Goal: Task Accomplishment & Management: Manage account settings

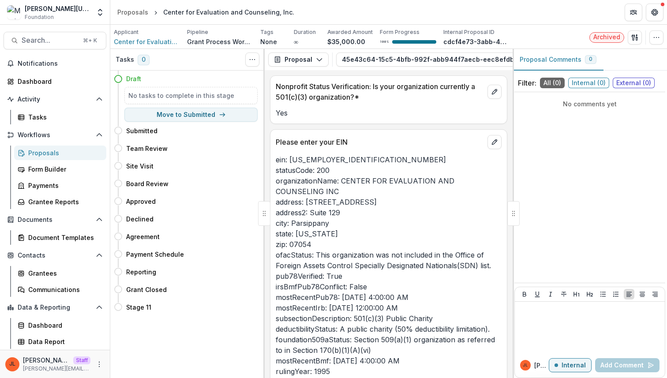
click at [54, 152] on div "Proposals" at bounding box center [63, 152] width 71 height 9
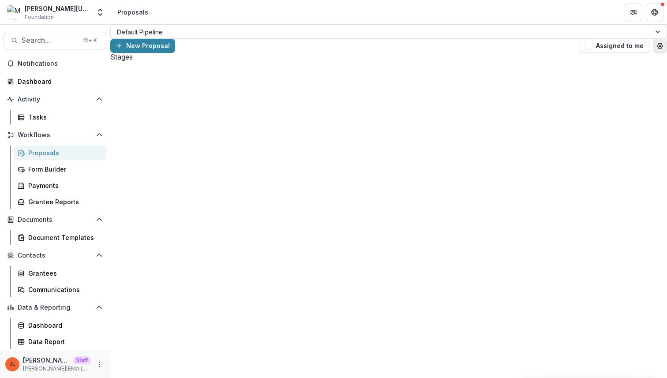
click at [657, 42] on icon "Open table manager" at bounding box center [660, 45] width 7 height 7
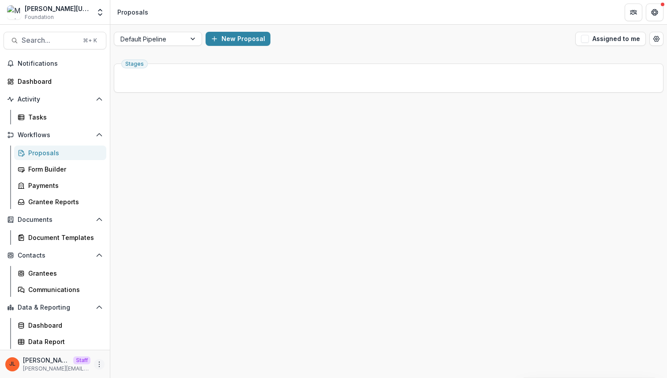
click at [98, 366] on icon "More" at bounding box center [99, 364] width 7 height 7
click at [125, 347] on link "User Settings" at bounding box center [157, 345] width 94 height 15
click at [68, 265] on div "Contacts Grantees Communications" at bounding box center [55, 272] width 110 height 49
click at [55, 277] on div "Grantees" at bounding box center [63, 273] width 71 height 9
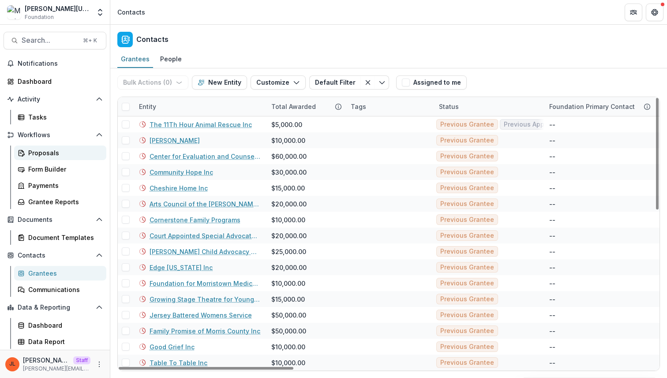
click at [57, 156] on div "Proposals" at bounding box center [63, 152] width 71 height 9
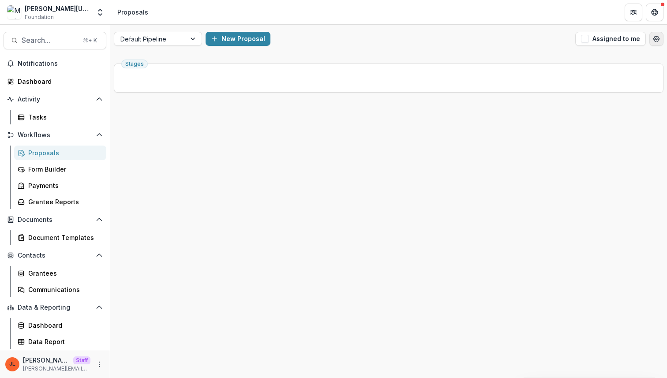
click at [660, 40] on button "Open table manager" at bounding box center [657, 39] width 14 height 14
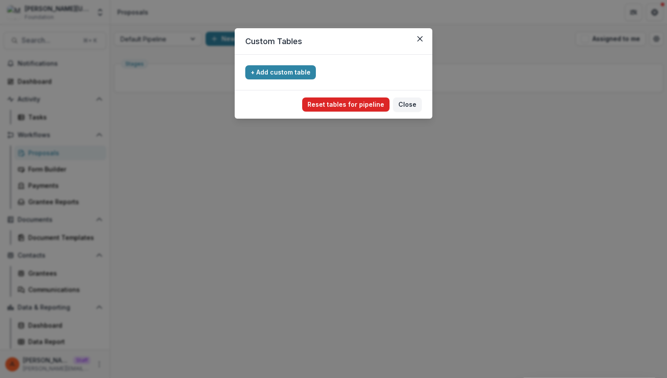
click at [364, 105] on button "Reset tables for pipeline" at bounding box center [345, 105] width 87 height 14
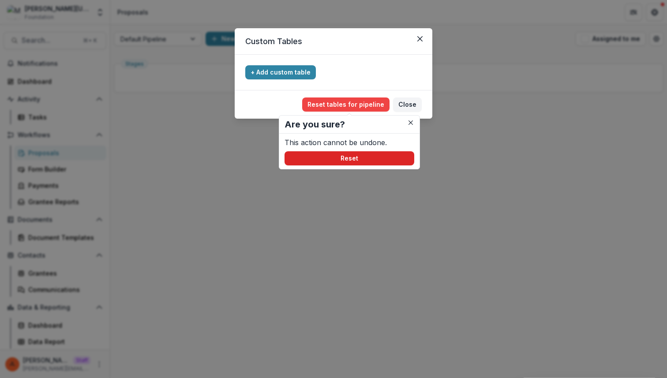
click at [346, 159] on button "Reset" at bounding box center [350, 158] width 130 height 14
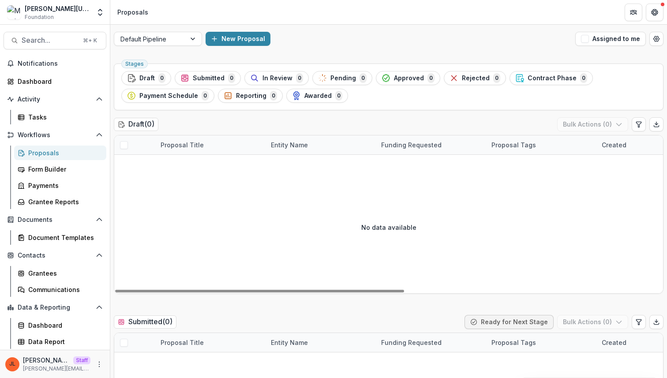
click at [173, 46] on div "Default Pipeline New Proposal Assigned to me" at bounding box center [388, 39] width 557 height 28
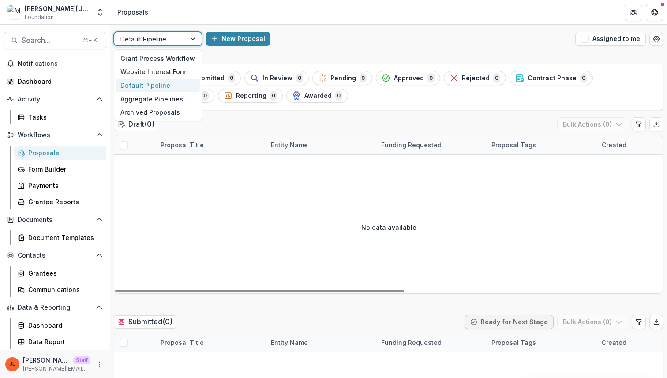
click at [173, 40] on div at bounding box center [149, 39] width 59 height 11
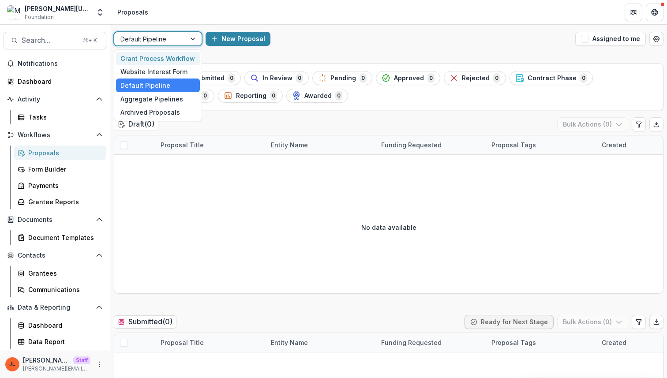
click at [165, 60] on div "Grant Process Workflow" at bounding box center [158, 59] width 84 height 14
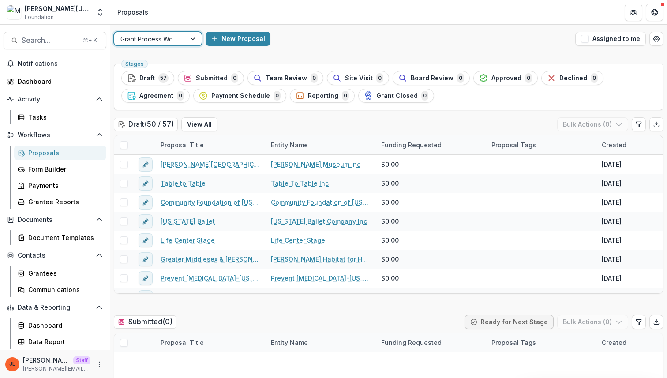
click at [174, 40] on div at bounding box center [149, 39] width 59 height 11
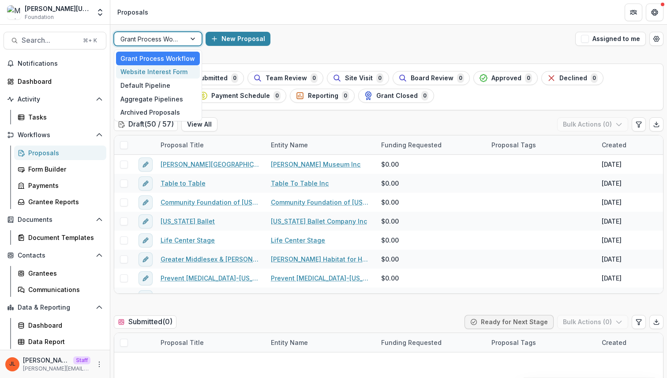
click at [165, 72] on div "Website Interest Form" at bounding box center [158, 72] width 84 height 14
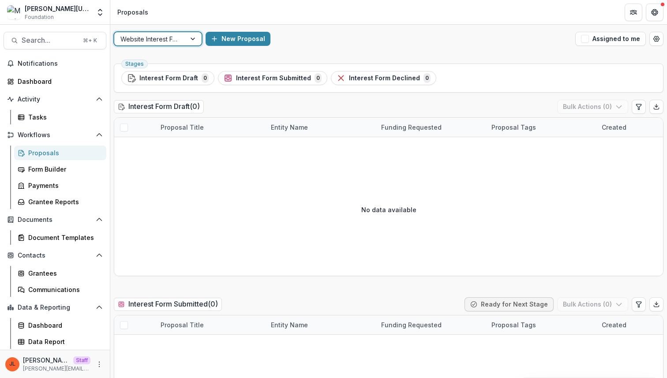
click at [176, 41] on div at bounding box center [149, 39] width 59 height 11
click at [365, 45] on div "New Proposal" at bounding box center [389, 39] width 366 height 14
click at [154, 38] on div at bounding box center [149, 39] width 59 height 11
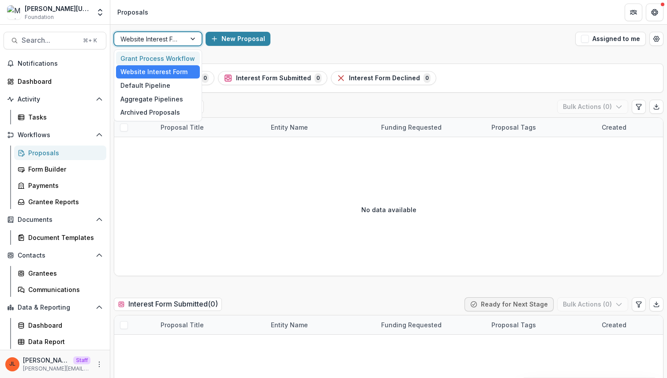
click at [152, 56] on div "Grant Process Workflow" at bounding box center [158, 59] width 84 height 14
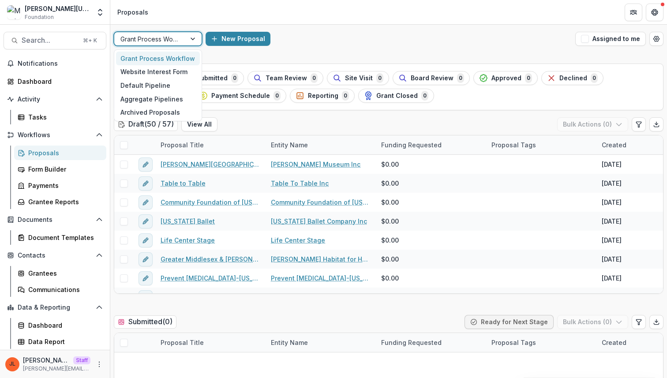
click at [149, 43] on div at bounding box center [149, 39] width 59 height 11
click at [400, 37] on div "New Proposal" at bounding box center [389, 39] width 366 height 14
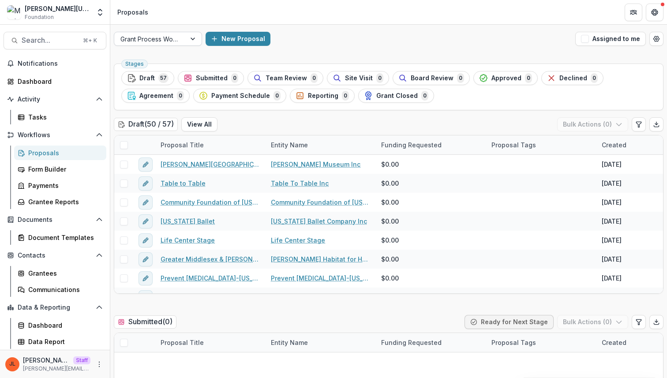
click at [169, 38] on div at bounding box center [149, 39] width 59 height 11
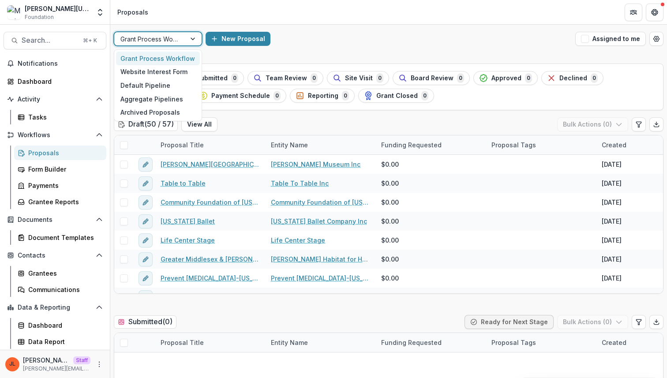
click at [446, 20] on header "Proposals" at bounding box center [388, 12] width 557 height 24
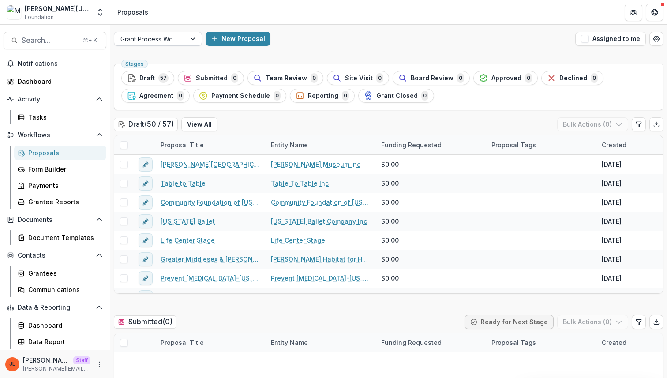
click at [149, 43] on div at bounding box center [149, 39] width 59 height 11
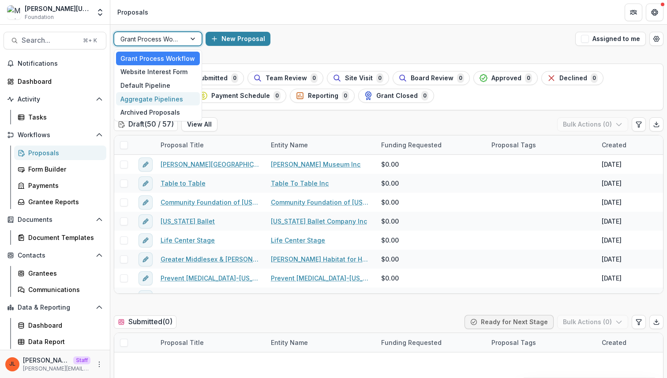
click at [156, 97] on div "Aggregate Pipelines" at bounding box center [158, 99] width 84 height 14
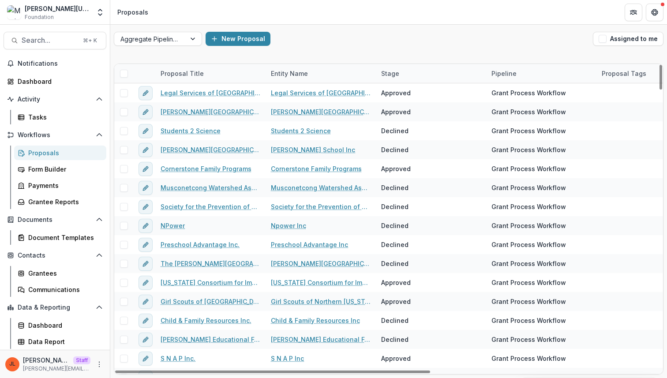
click at [124, 73] on span at bounding box center [124, 74] width 8 height 8
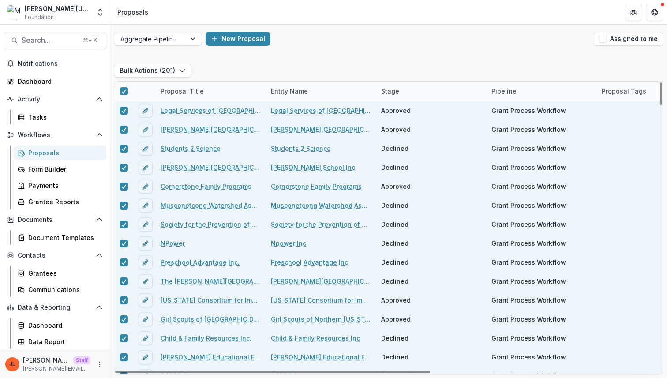
click at [371, 43] on div "New Proposal" at bounding box center [398, 39] width 384 height 14
click at [41, 344] on div "Data Report" at bounding box center [63, 341] width 71 height 9
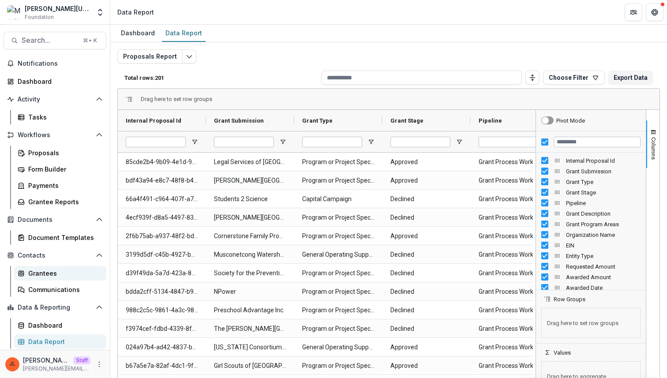
click at [64, 271] on div "Grantees" at bounding box center [63, 273] width 71 height 9
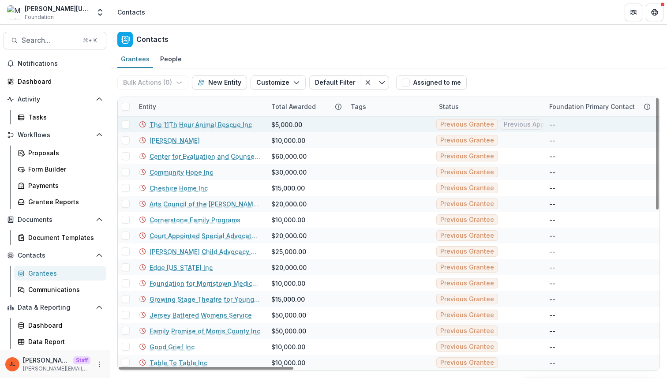
click at [197, 124] on link "The 11Th Hour Animal Rescue Inc" at bounding box center [201, 124] width 102 height 9
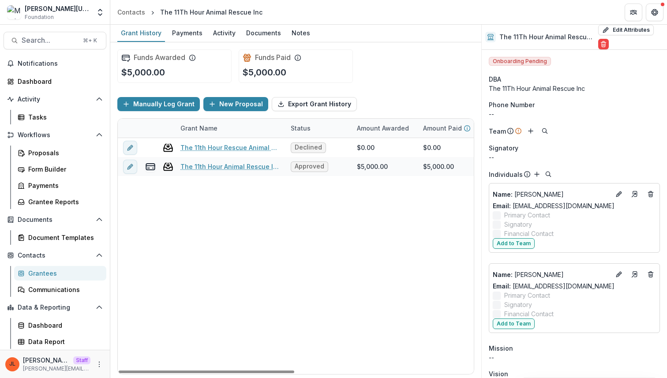
click at [339, 319] on div "The 11th Hour Rescue Animal Rescue Inc. Declined $0.00 $0.00 $0.00 Jan 1, 2025 …" at bounding box center [477, 256] width 719 height 236
click at [51, 157] on div "Proposals" at bounding box center [63, 152] width 71 height 9
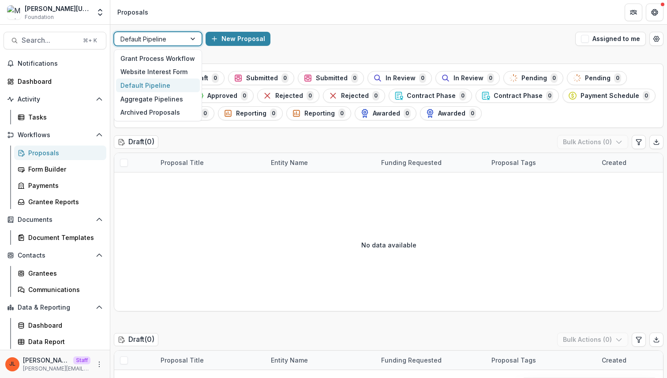
click at [186, 45] on div "Default Pipeline" at bounding box center [158, 39] width 88 height 14
click at [174, 72] on div "Website Interest Form" at bounding box center [158, 72] width 84 height 14
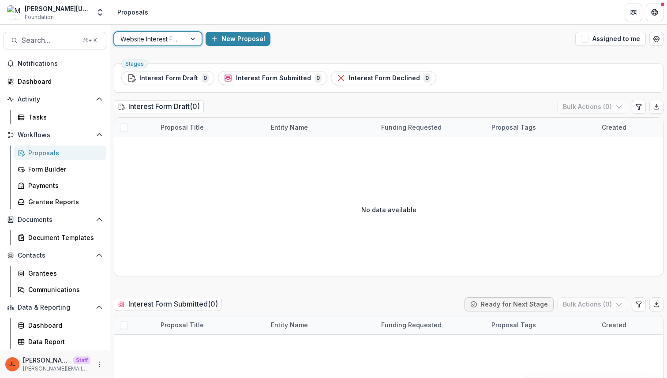
click at [173, 34] on div at bounding box center [149, 39] width 59 height 11
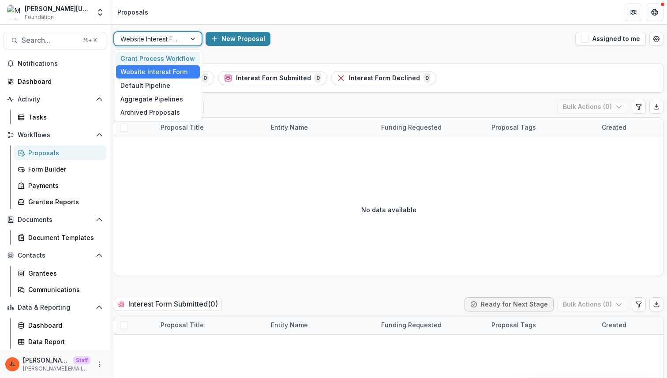
click at [165, 56] on div "Grant Process Workflow" at bounding box center [158, 59] width 84 height 14
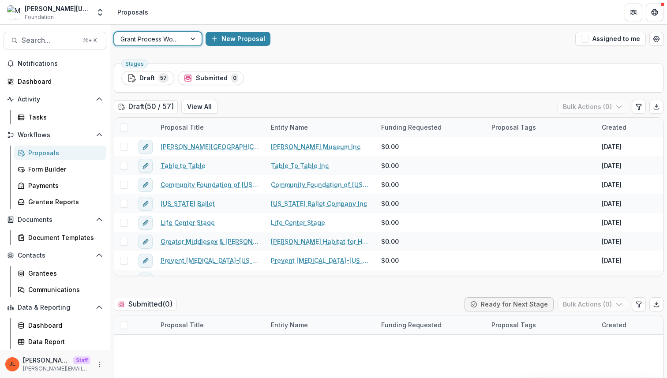
click at [172, 38] on div at bounding box center [149, 39] width 59 height 11
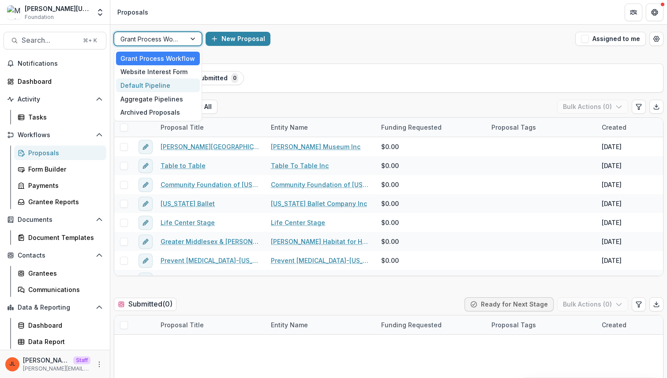
click at [176, 84] on div "Default Pipeline" at bounding box center [158, 86] width 84 height 14
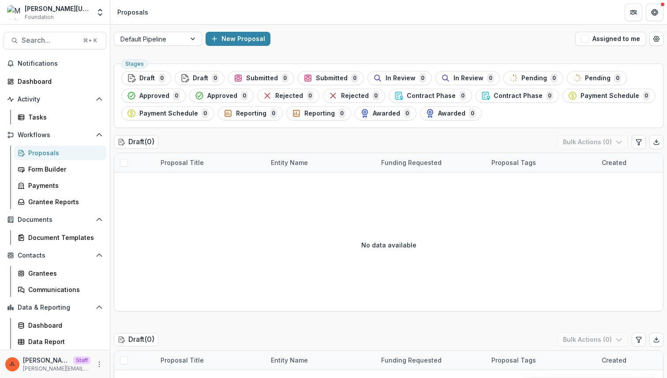
click at [182, 24] on header "Proposals" at bounding box center [388, 12] width 557 height 24
click at [178, 38] on div at bounding box center [149, 39] width 59 height 11
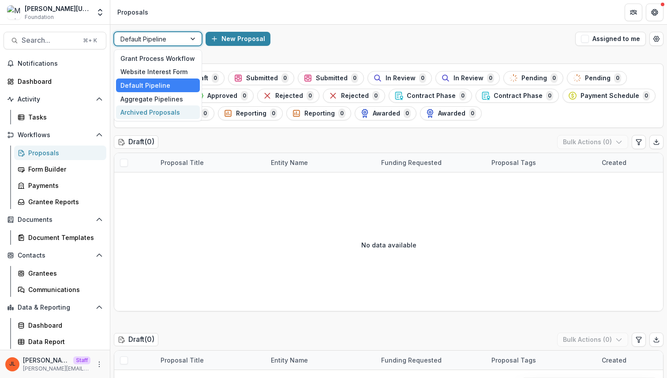
click at [155, 109] on div "Archived Proposals" at bounding box center [158, 112] width 84 height 14
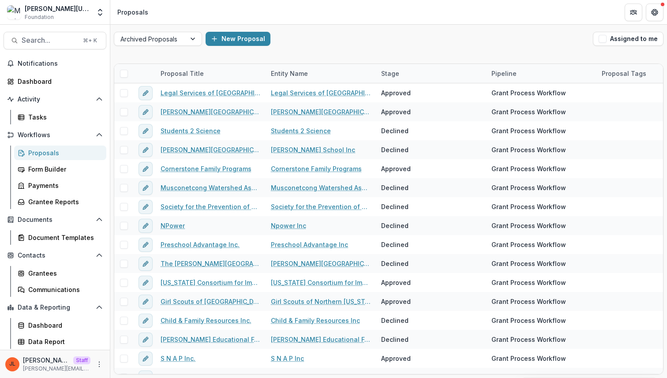
click at [405, 41] on div "New Proposal" at bounding box center [398, 39] width 384 height 14
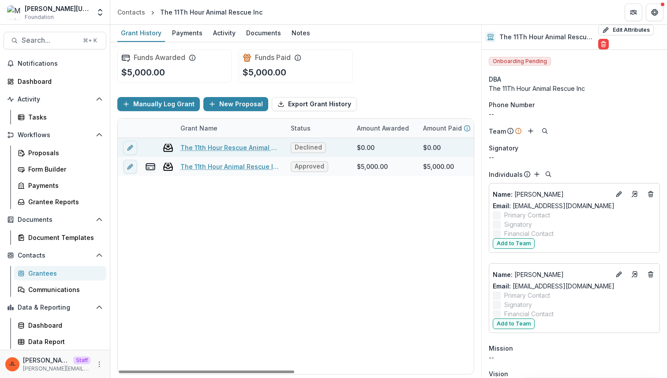
click at [213, 150] on link "The 11th Hour Rescue Animal Rescue Inc." at bounding box center [230, 147] width 100 height 9
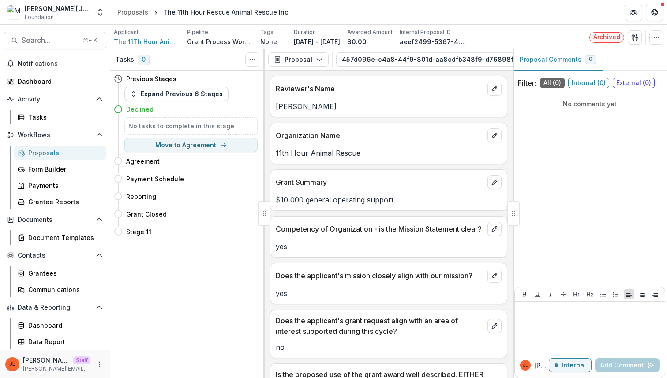
scroll to position [284, 0]
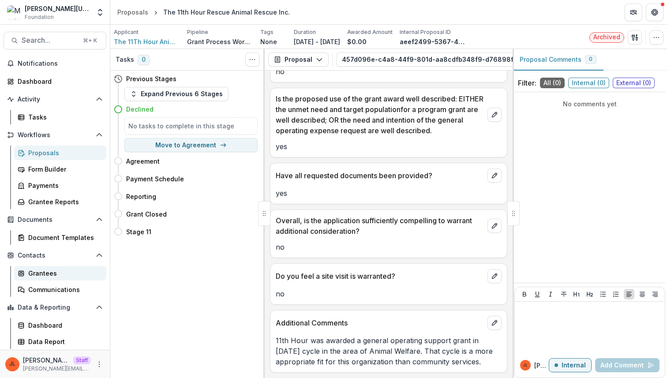
click at [48, 277] on div "Grantees" at bounding box center [63, 273] width 71 height 9
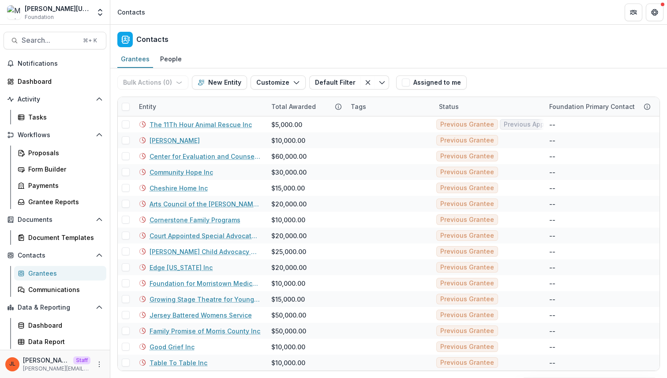
click at [450, 59] on div "Grantees People" at bounding box center [388, 60] width 557 height 18
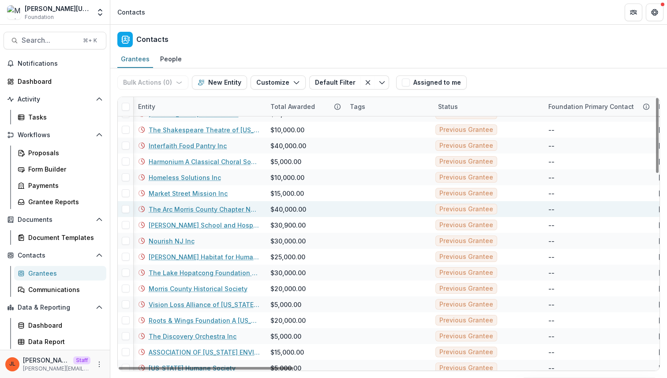
scroll to position [284, 1]
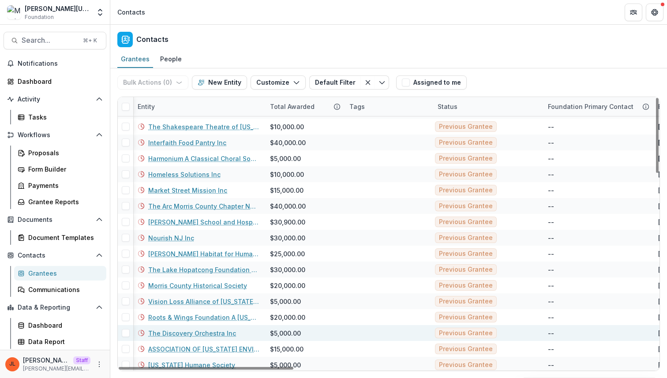
click at [211, 331] on link "The Discovery Orchestra Inc" at bounding box center [192, 333] width 88 height 9
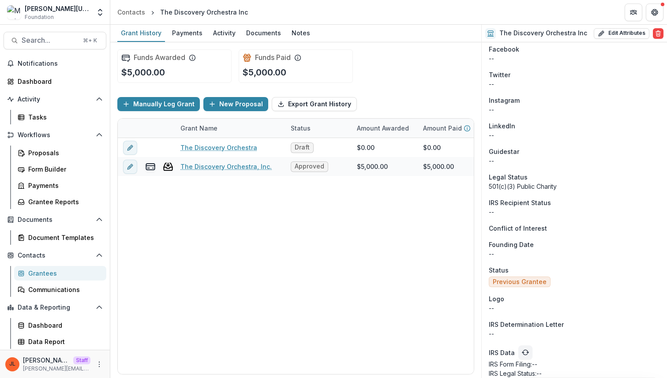
scroll to position [561, 0]
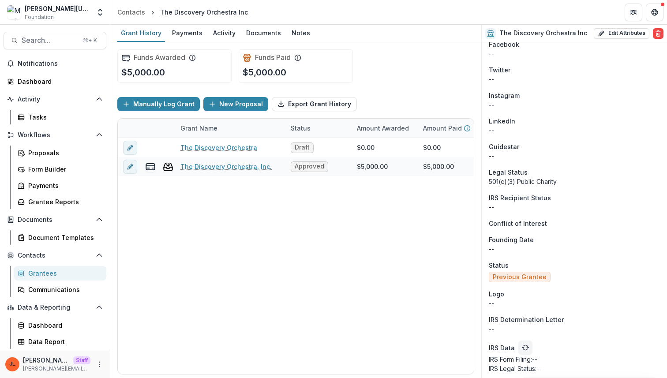
click at [186, 259] on div "The Discovery Orchestra Draft $0.00 $0.00 $0.00 Jun 1, 2025 Jul 1, 2025 $0.00 P…" at bounding box center [477, 256] width 719 height 236
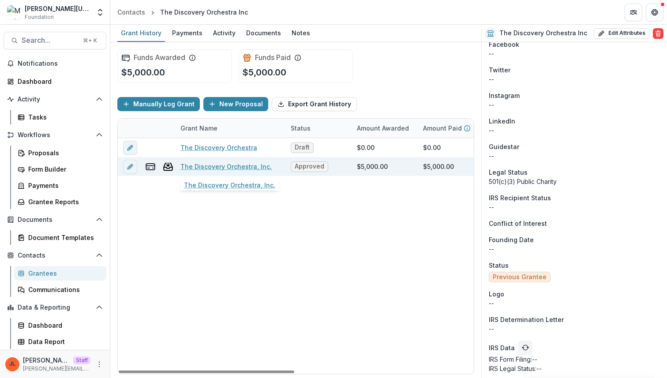
click at [243, 166] on link "The Discovery Orchestra, Inc." at bounding box center [225, 166] width 91 height 9
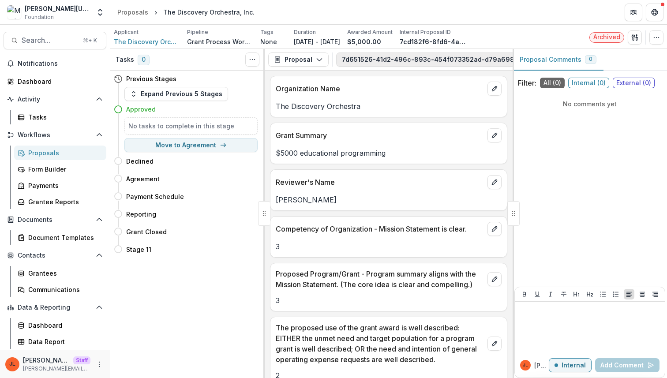
click at [403, 61] on button "7d651526-41d2-496c-893c-454f073352ad-d79a698d-e0f1-4df2-9b50-f1096c5d67b7 3" at bounding box center [493, 60] width 314 height 14
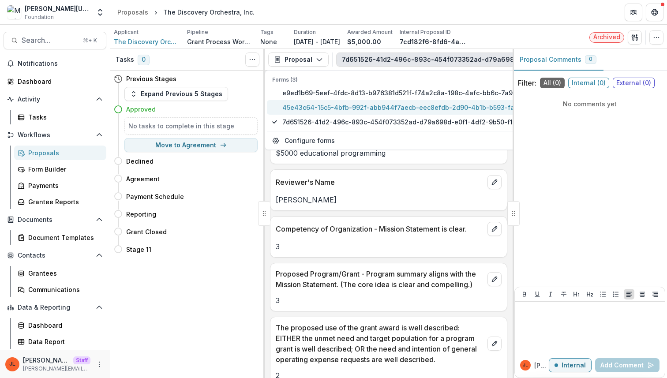
click at [357, 103] on span "45e43c64-15c5-4bfb-992f-abb944f7aecb-eec8efdb-2d90-4b1b-b593-fa378500f9e8" at bounding box center [417, 107] width 270 height 9
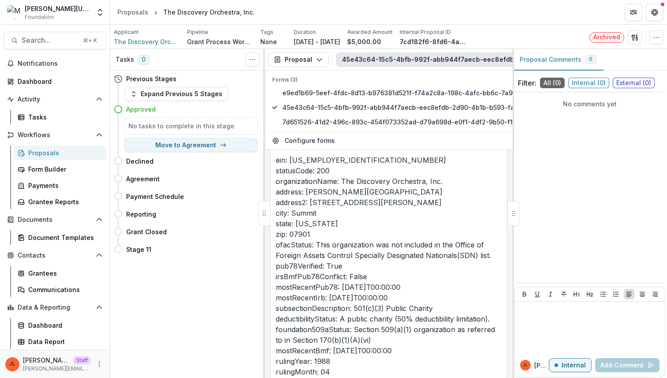
click at [353, 195] on p "ein: 22-2822802 statusCode: 200 organizationName: The Discovery Orchestra, Inc.…" at bounding box center [389, 266] width 226 height 222
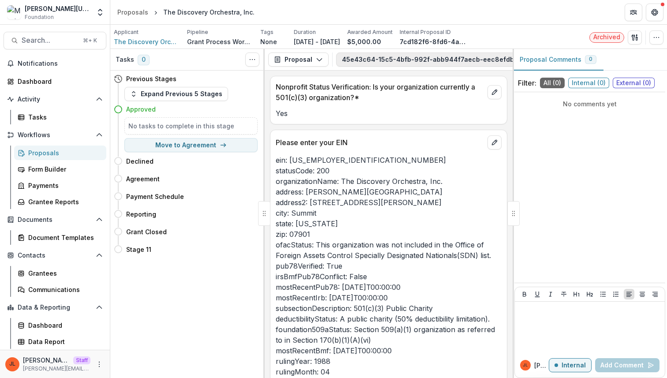
click at [397, 56] on button "45e43c64-15c5-4bfb-992f-abb944f7aecb-eec8efdb-2d90-4b1b-b593-fa378500f9e8 3" at bounding box center [492, 60] width 313 height 14
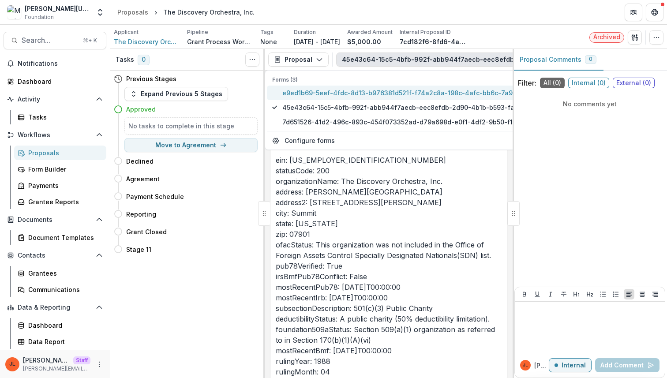
click at [359, 90] on span "e9ed1b69-5eef-4fdc-8d13-b976381d521f-f74a2c8a-198c-4afc-bb6c-7a931b286c68" at bounding box center [417, 92] width 270 height 9
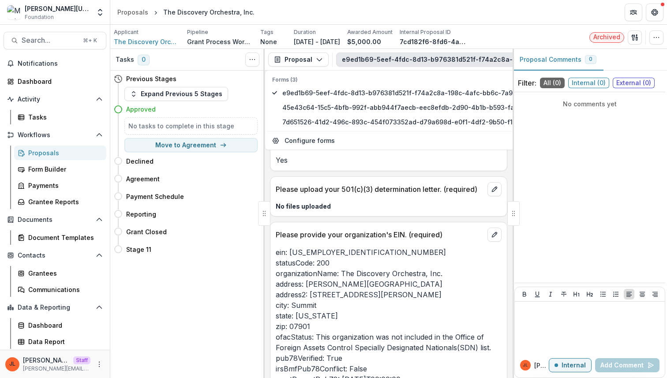
click at [360, 229] on div "Please provide your organization's EIN. (required)" at bounding box center [388, 231] width 237 height 19
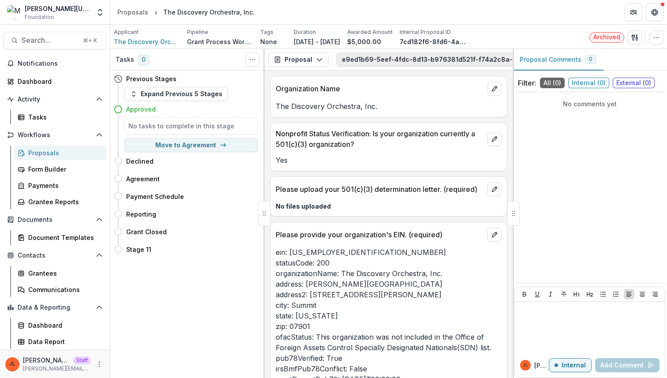
click at [395, 60] on button "e9ed1b69-5eef-4fdc-8d13-b976381d521f-f74a2c8a-198c-4afc-bb6c-7a931b286c68 3" at bounding box center [490, 60] width 308 height 14
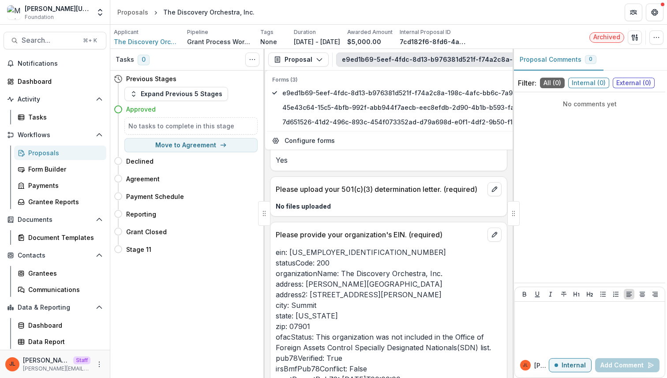
click at [329, 244] on div "ein: 22-2822802 statusCode: 200 organizationName: The Discovery Orchestra, Inc.…" at bounding box center [388, 356] width 237 height 228
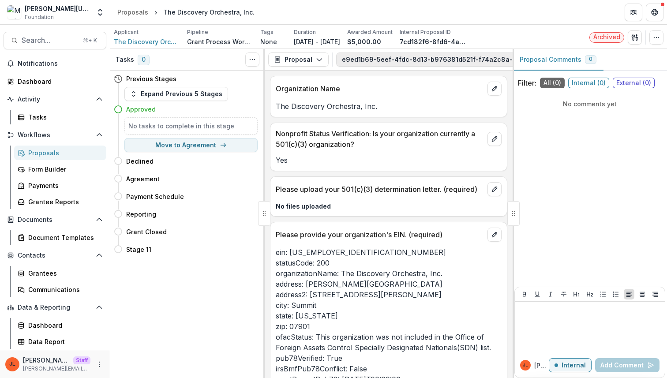
click at [404, 58] on button "e9ed1b69-5eef-4fdc-8d13-b976381d521f-f74a2c8a-198c-4afc-bb6c-7a931b286c68 3" at bounding box center [490, 60] width 308 height 14
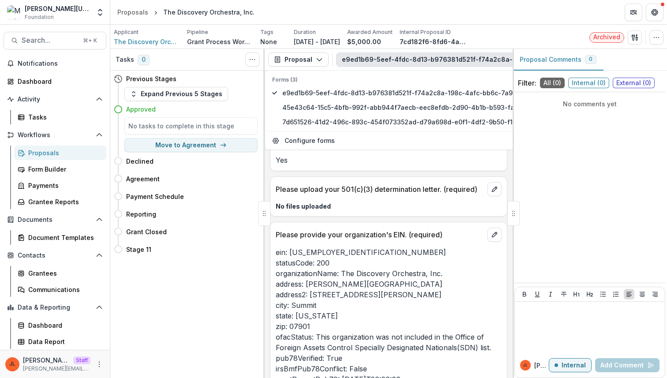
click at [364, 286] on p "ein: 22-2822802 statusCode: 200 organizationName: The Discovery Orchestra, Inc.…" at bounding box center [389, 358] width 226 height 222
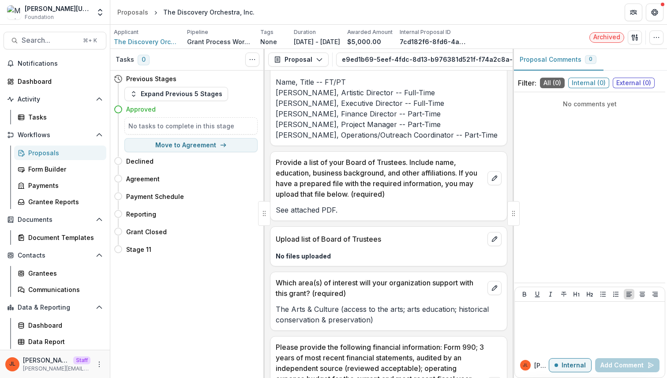
scroll to position [1453, 0]
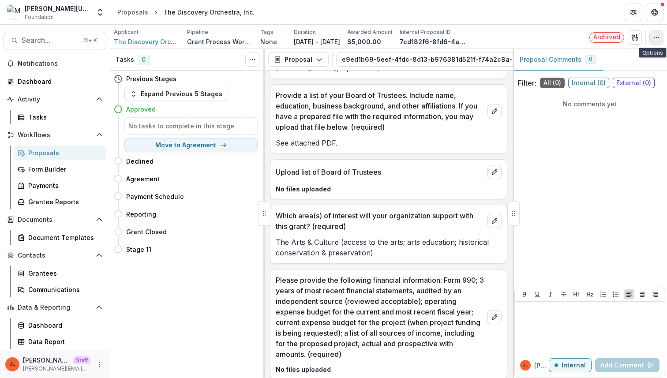
click at [656, 39] on icon "button" at bounding box center [656, 37] width 7 height 7
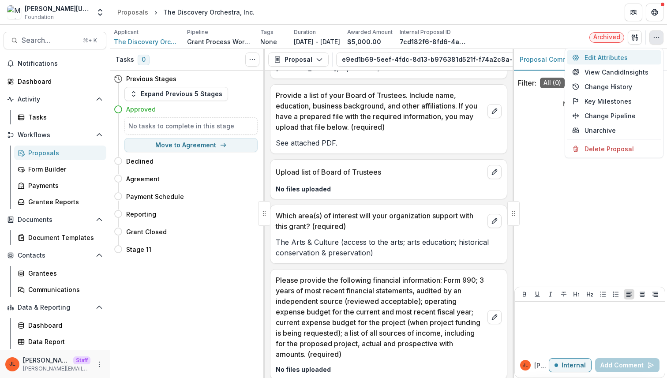
click at [608, 57] on button "Edit Attributes" at bounding box center [614, 57] width 94 height 15
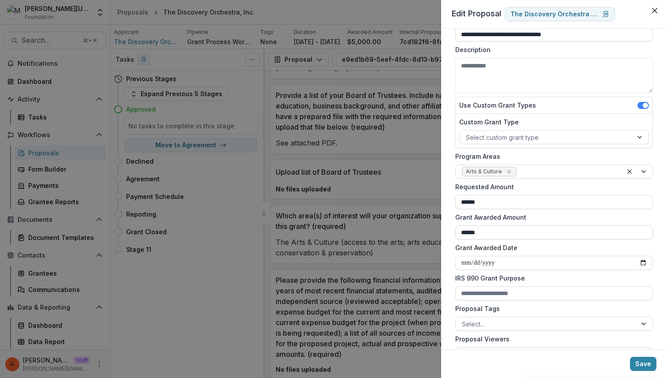
scroll to position [0, 0]
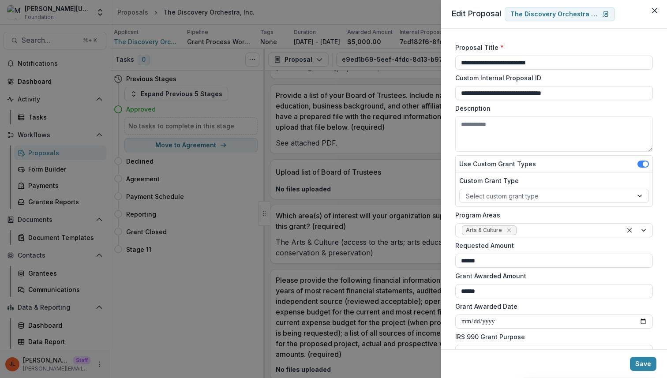
click at [382, 214] on div "**********" at bounding box center [333, 189] width 667 height 378
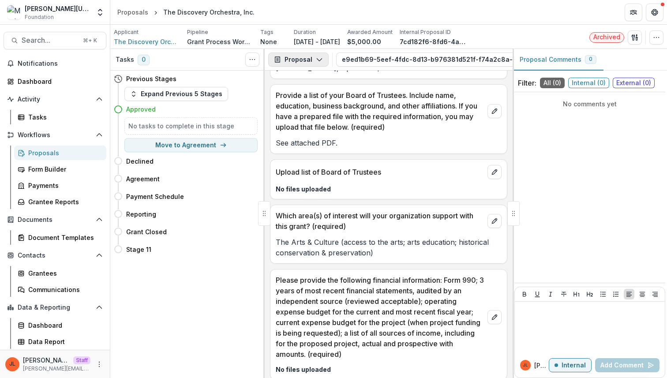
click at [288, 62] on button "Proposal" at bounding box center [298, 60] width 60 height 14
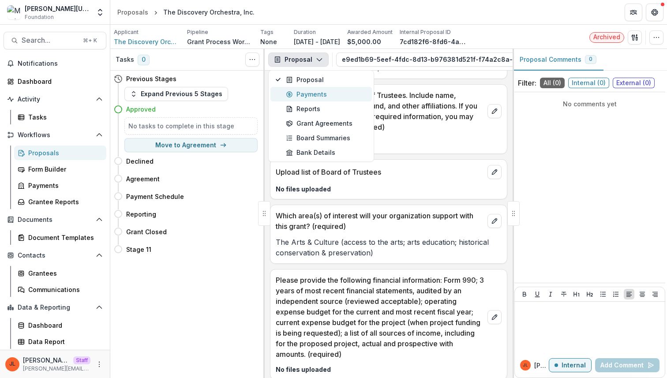
click at [330, 90] on div "Payments" at bounding box center [326, 94] width 81 height 9
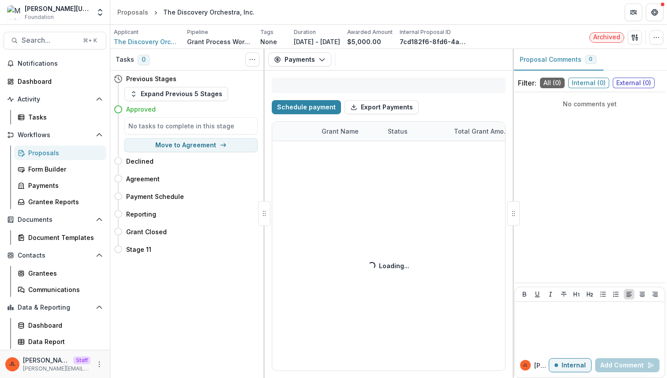
select select "****"
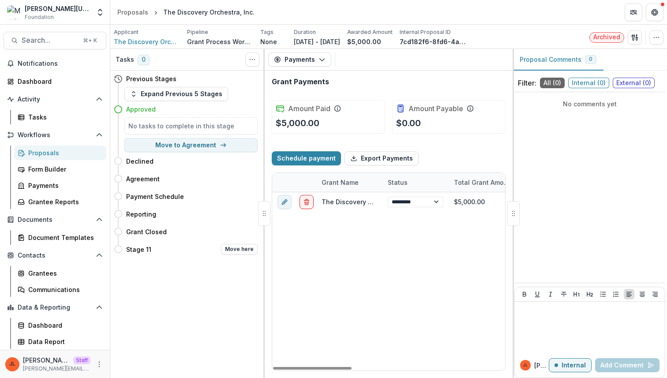
select select "****"
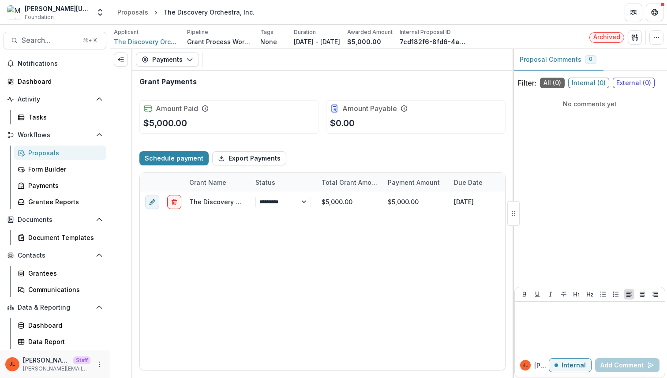
select select "****"
click at [64, 155] on div "Proposals" at bounding box center [63, 152] width 71 height 9
click at [182, 60] on button "Payments" at bounding box center [167, 60] width 63 height 14
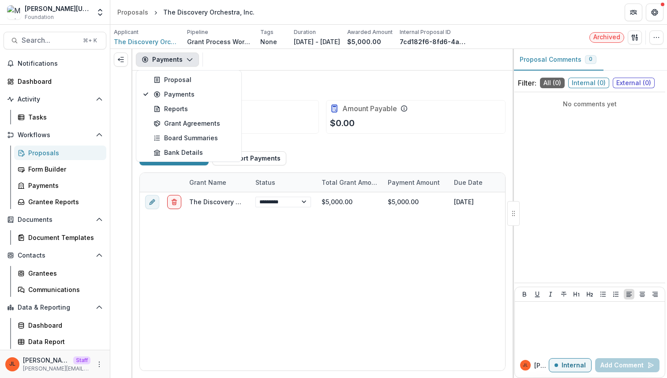
click at [278, 135] on div "Amount Paid $5,000.00 Amount Payable $0.00" at bounding box center [322, 117] width 366 height 48
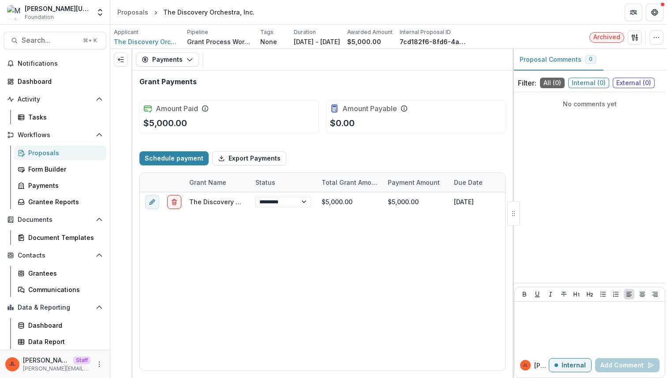
select select "****"
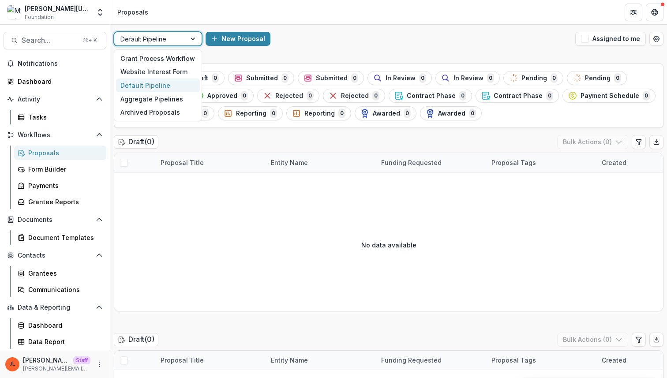
click at [146, 37] on div at bounding box center [149, 39] width 59 height 11
click at [143, 110] on div "Archived Proposals" at bounding box center [158, 112] width 84 height 14
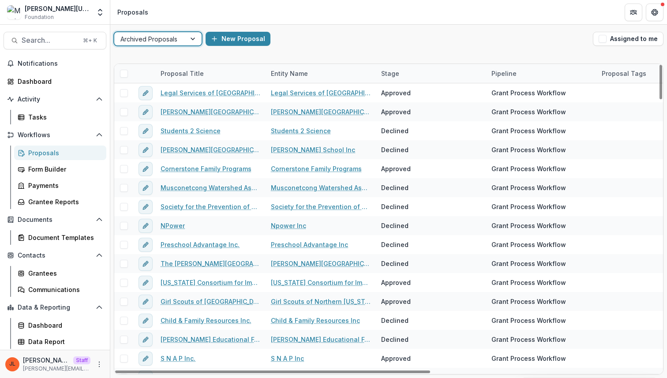
click at [156, 36] on div at bounding box center [149, 39] width 59 height 11
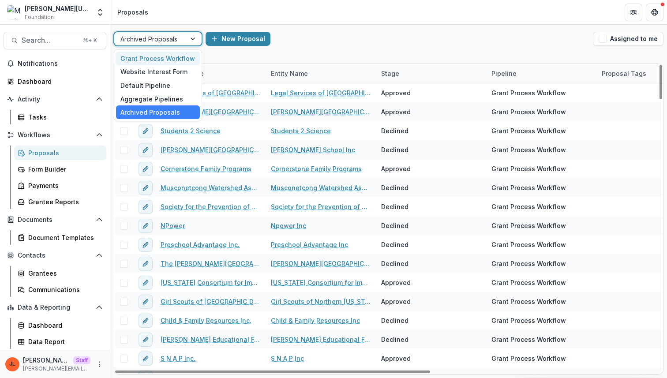
click at [170, 60] on div "Grant Process Workflow" at bounding box center [158, 59] width 84 height 14
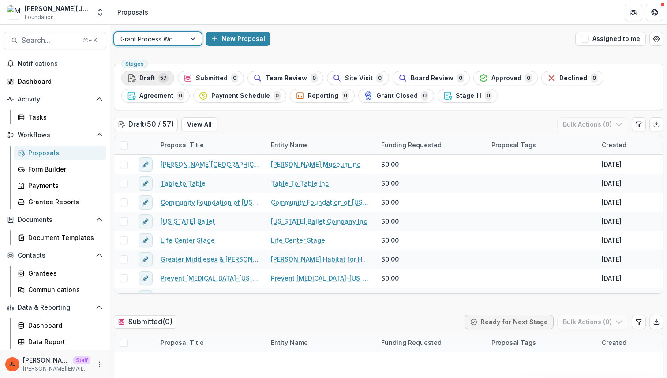
click at [144, 80] on span "Draft" at bounding box center [146, 79] width 15 height 8
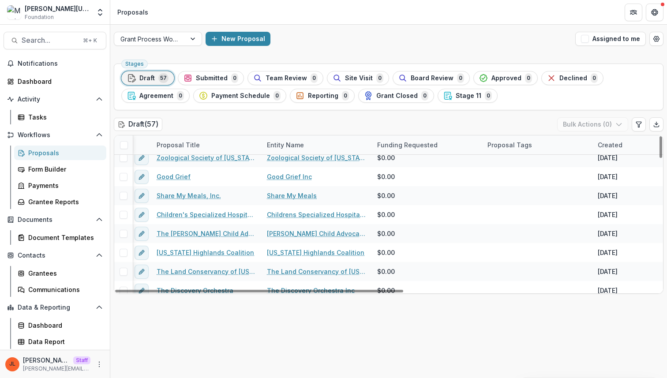
scroll to position [228, 3]
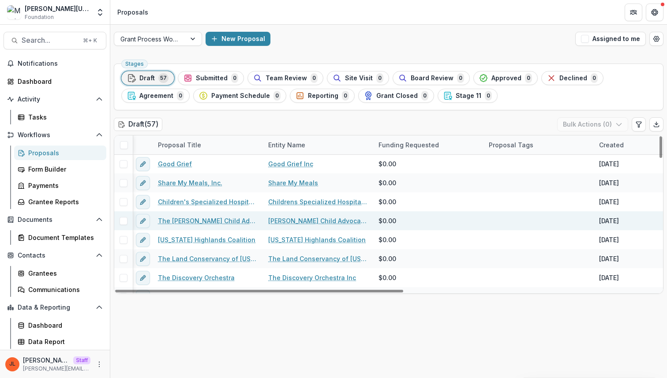
click at [190, 219] on link "The [PERSON_NAME] Child Advocacy Center Inc ([PERSON_NAME]'s House)" at bounding box center [208, 220] width 100 height 9
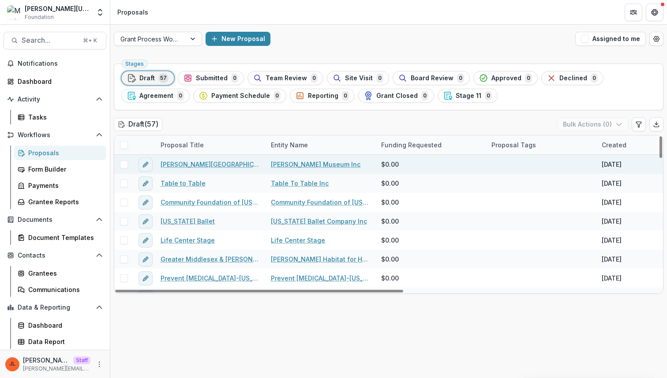
click at [191, 165] on link "[PERSON_NAME][GEOGRAPHIC_DATA]" at bounding box center [211, 164] width 100 height 9
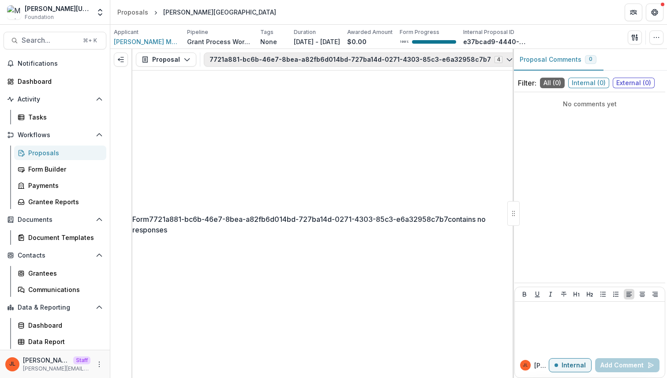
click at [406, 53] on button "7721a881-bc6b-46e7-8bea-a82fb6d014bd-727ba14d-0271-4303-85c3-e6a32958c7b7 4" at bounding box center [361, 60] width 315 height 14
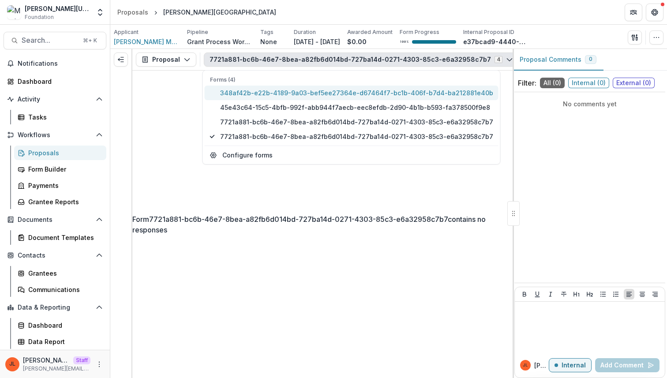
click at [379, 96] on span "348af42b-e22b-4189-9a03-bef5ee27364e-d67464f7-bc1b-406f-b7d4-ba212881e40b" at bounding box center [356, 92] width 273 height 9
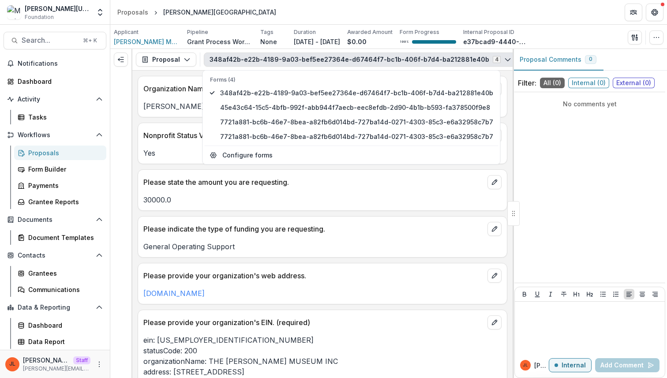
click at [359, 188] on p "Please state the amount you are requesting." at bounding box center [313, 182] width 341 height 11
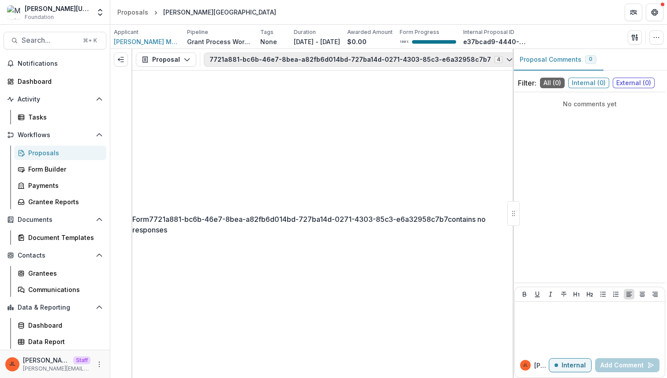
click at [442, 64] on button "7721a881-bc6b-46e7-8bea-a82fb6d014bd-727ba14d-0271-4303-85c3-e6a32958c7b7 4" at bounding box center [361, 60] width 315 height 14
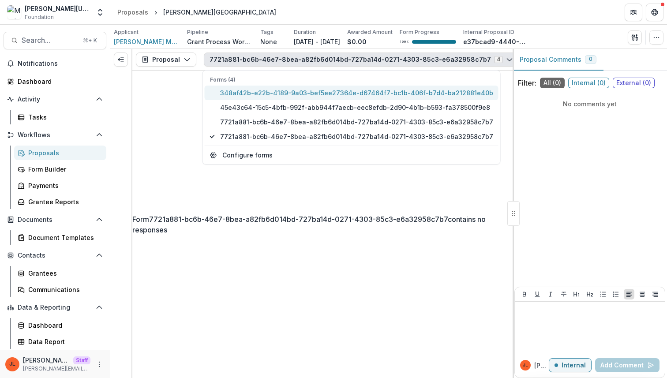
click at [416, 94] on span "348af42b-e22b-4189-9a03-bef5ee27364e-d67464f7-bc1b-406f-b7d4-ba212881e40b" at bounding box center [356, 92] width 273 height 9
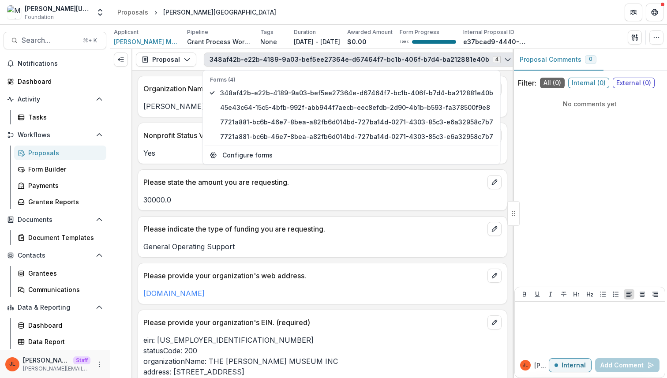
click at [385, 269] on div "Please provide your organization's web address." at bounding box center [322, 272] width 369 height 19
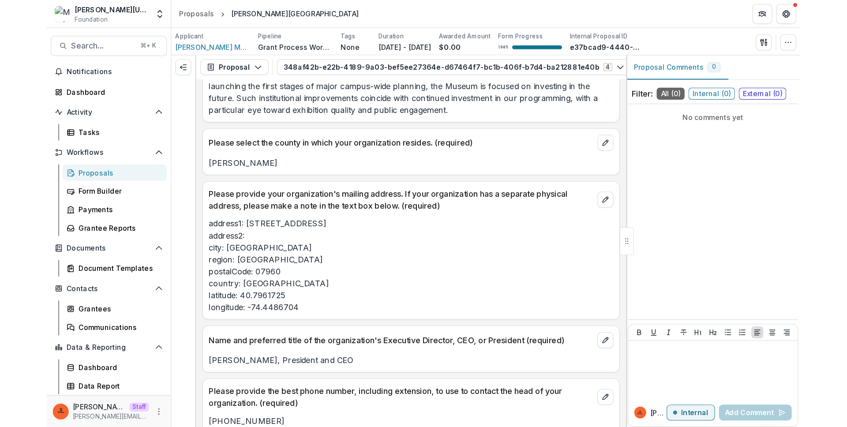
scroll to position [816, 0]
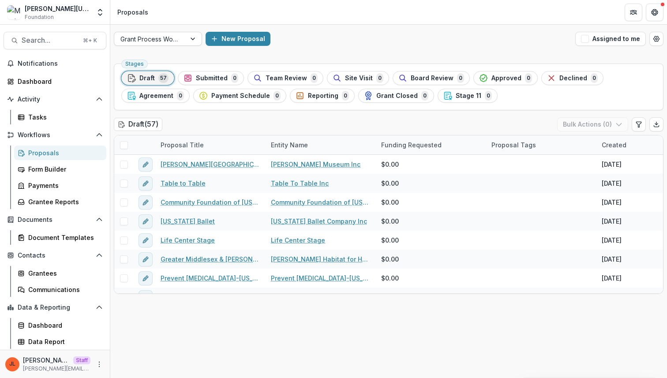
click at [187, 41] on div at bounding box center [194, 38] width 16 height 13
click at [296, 58] on div "Grant Process Workflow New Proposal Assigned to me Stages Draft 57 Submitted 0 …" at bounding box center [388, 201] width 557 height 353
click at [286, 111] on div "Stages Draft 57 Submitted 0 Team Review 0 Site Visit 0 Board Review 0 Approved …" at bounding box center [388, 219] width 557 height 318
click at [125, 144] on span at bounding box center [124, 145] width 8 height 8
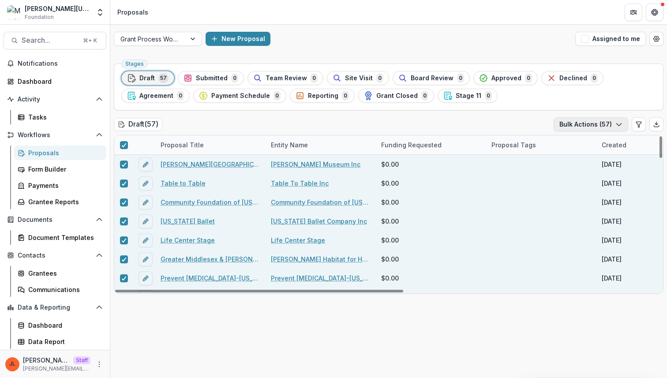
click at [573, 124] on button "Bulk Actions ( 57 )" at bounding box center [591, 124] width 75 height 14
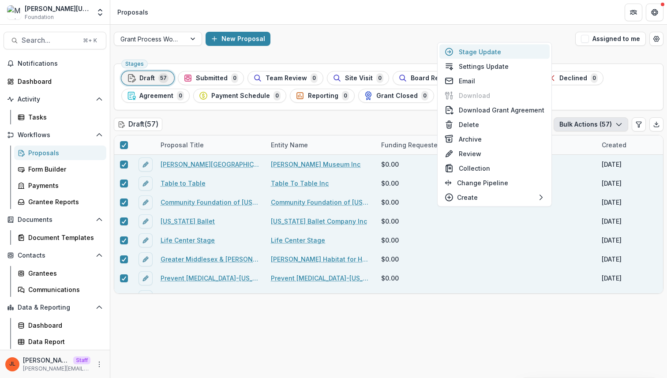
click at [465, 52] on button "Stage Update" at bounding box center [494, 52] width 110 height 15
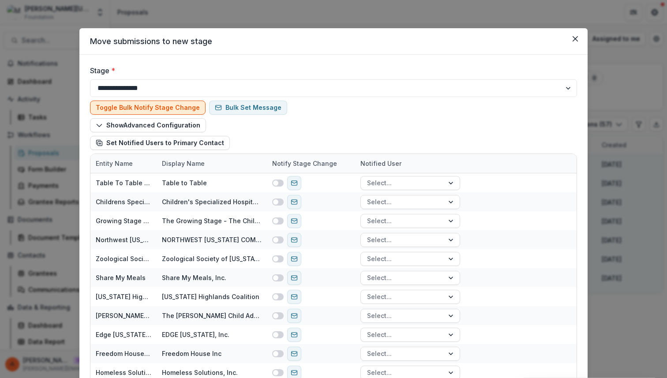
click at [164, 110] on button "Toggle Bulk Notify Stage Change" at bounding box center [148, 108] width 116 height 14
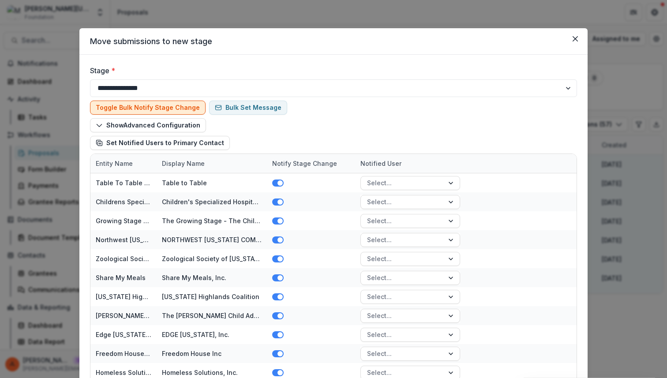
click at [164, 110] on button "Toggle Bulk Notify Stage Change" at bounding box center [148, 108] width 116 height 14
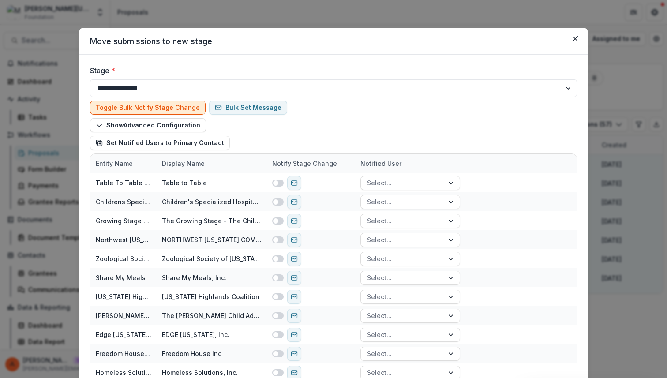
click at [150, 105] on button "Toggle Bulk Notify Stage Change" at bounding box center [148, 108] width 116 height 14
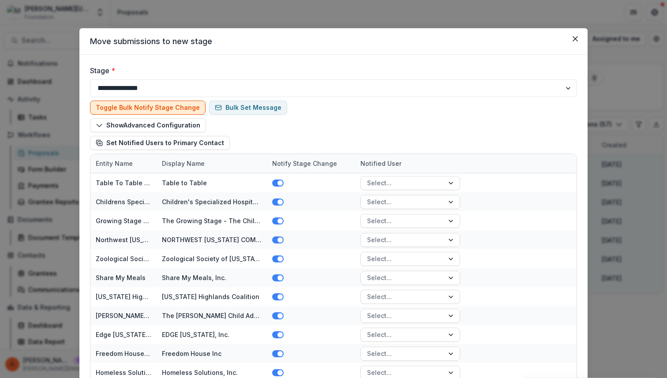
click at [150, 105] on button "Toggle Bulk Notify Stage Change" at bounding box center [148, 108] width 116 height 14
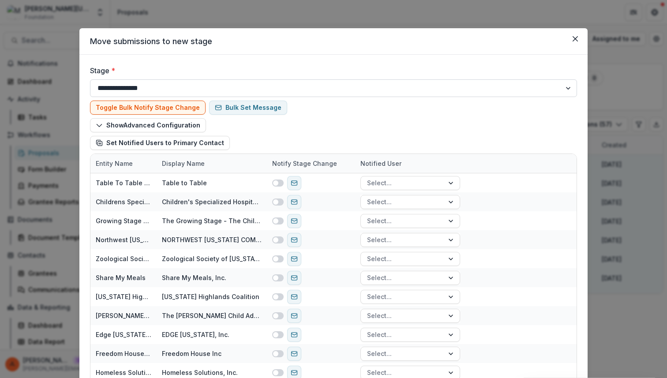
click at [230, 93] on select "**********" at bounding box center [333, 88] width 487 height 18
click at [90, 79] on select "**********" at bounding box center [333, 88] width 487 height 18
click at [176, 89] on div at bounding box center [103, 85] width 168 height 12
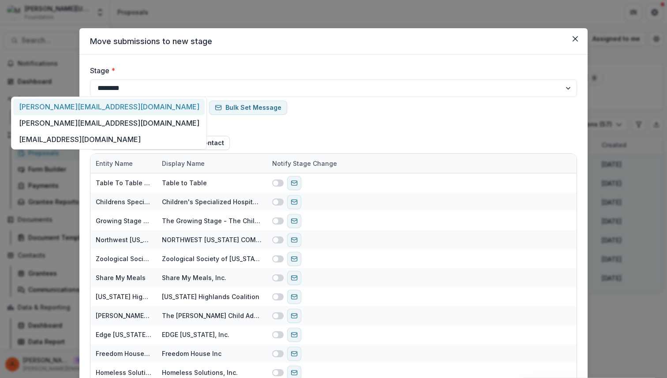
click at [358, 113] on div "Toggle Bulk Notify Stage Change Bulk Set Message Show Advanced Configuration Se…" at bounding box center [333, 125] width 487 height 56
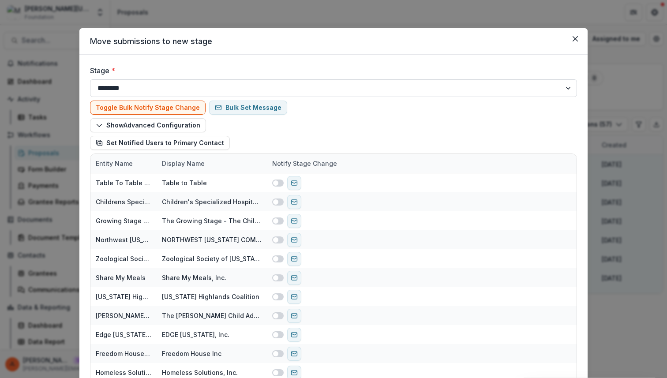
click at [354, 84] on select "**********" at bounding box center [333, 88] width 487 height 18
click at [90, 79] on select "**********" at bounding box center [333, 88] width 487 height 18
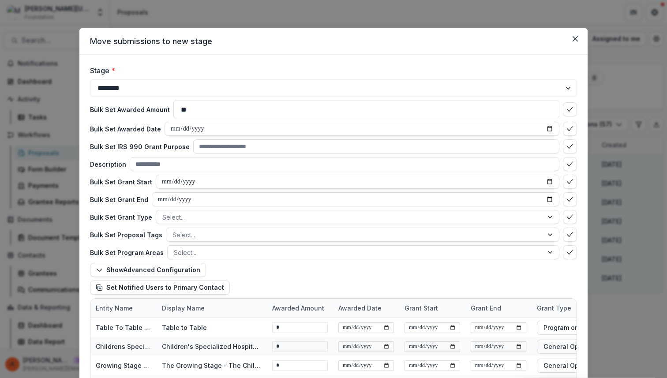
click at [417, 45] on header "Move submissions to new stage" at bounding box center [333, 41] width 508 height 26
click at [375, 94] on select "**********" at bounding box center [333, 88] width 487 height 18
select select "**********"
click at [90, 79] on select "**********" at bounding box center [333, 88] width 487 height 18
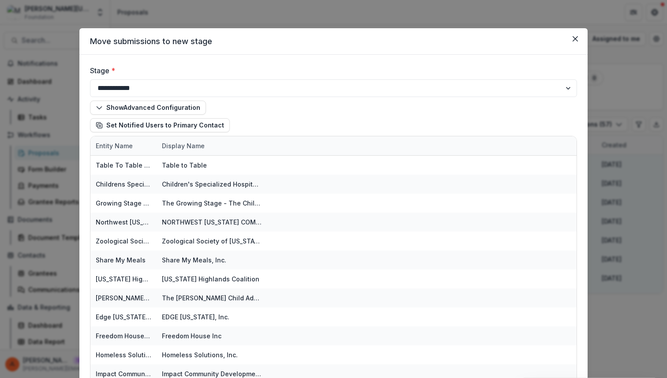
click at [620, 63] on div "**********" at bounding box center [333, 189] width 667 height 378
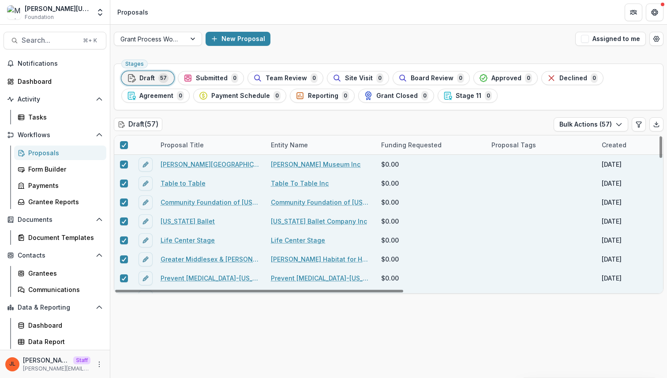
click at [70, 148] on div "Proposals" at bounding box center [63, 152] width 71 height 9
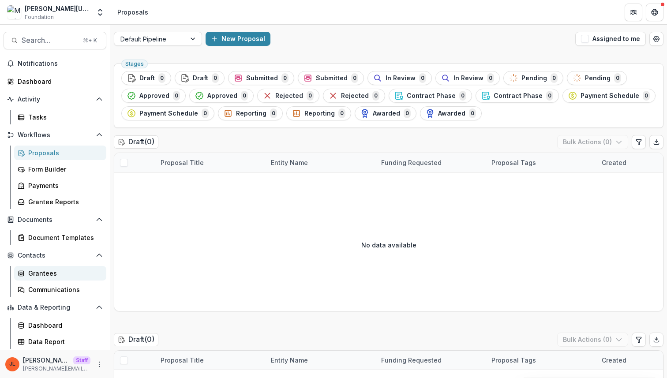
click at [37, 274] on div "Grantees" at bounding box center [63, 273] width 71 height 9
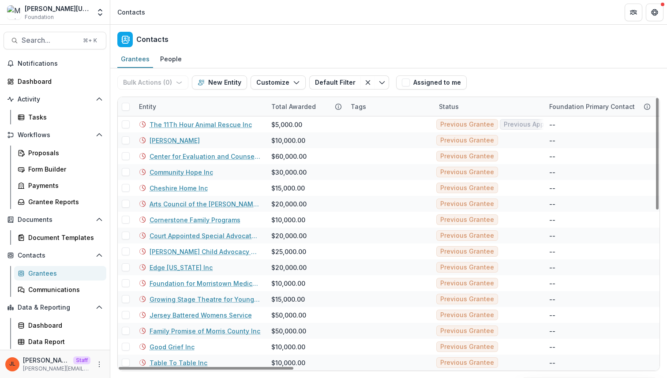
click at [294, 45] on div "Contacts" at bounding box center [388, 38] width 557 height 26
click at [98, 13] on icon "Open entity switcher" at bounding box center [100, 12] width 9 height 9
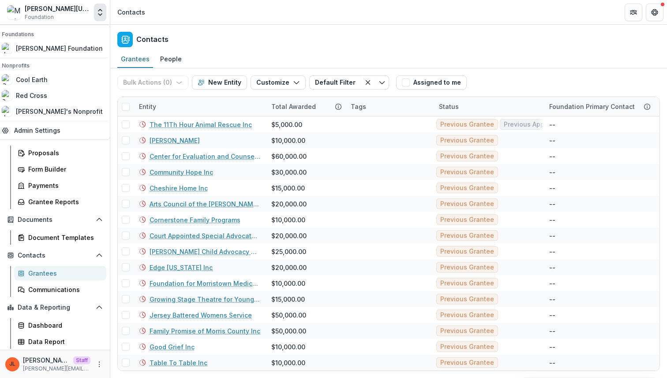
click at [100, 12] on icon "Open entity switcher" at bounding box center [100, 12] width 9 height 9
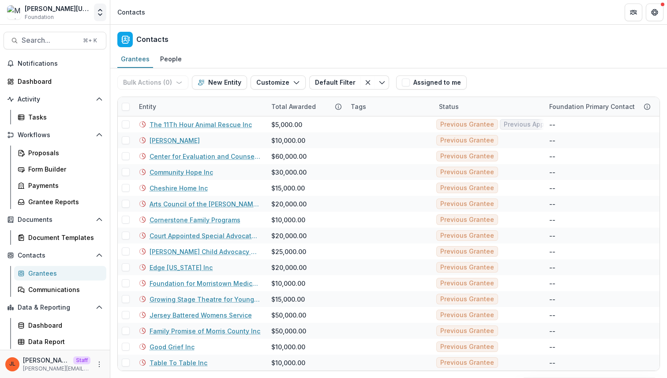
click at [100, 12] on icon "Open entity switcher" at bounding box center [100, 12] width 9 height 9
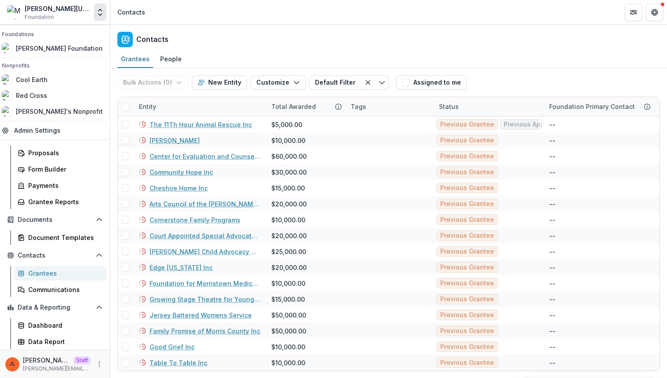
click at [436, 57] on div "Grantees People" at bounding box center [388, 60] width 557 height 18
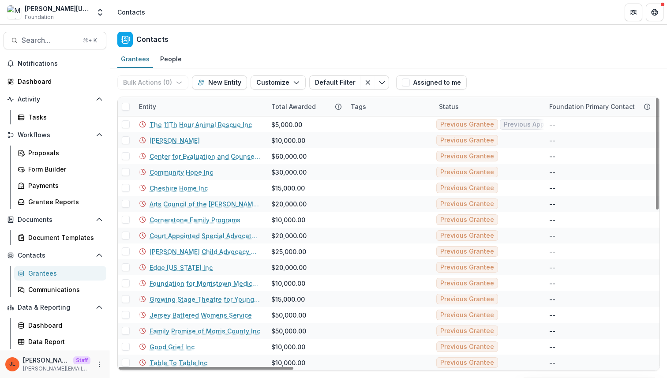
click at [105, 358] on div "[PERSON_NAME] Staff [PERSON_NAME][EMAIL_ADDRESS][DOMAIN_NAME]" at bounding box center [55, 364] width 110 height 28
click at [100, 363] on icon "More" at bounding box center [99, 364] width 7 height 7
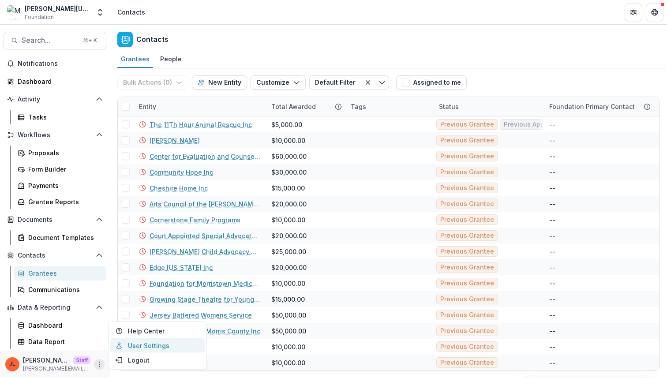
click at [139, 347] on link "User Settings" at bounding box center [157, 345] width 94 height 15
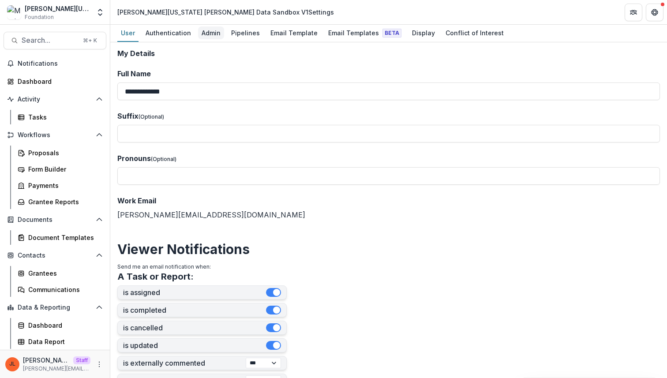
click at [211, 39] on link "Admin" at bounding box center [211, 33] width 26 height 17
